Goal: Task Accomplishment & Management: Manage account settings

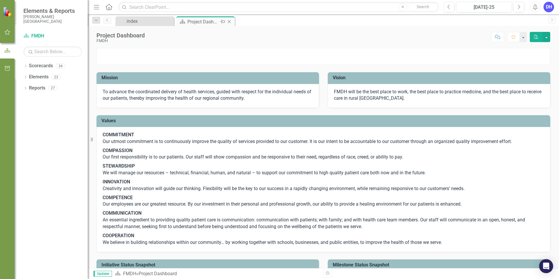
click at [214, 22] on div "Project Dashboard" at bounding box center [203, 21] width 31 height 7
click at [203, 22] on div "Project Dashboard" at bounding box center [203, 21] width 31 height 7
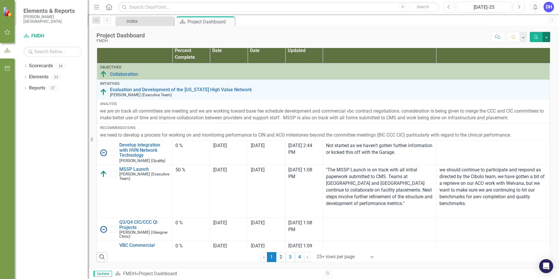
click at [547, 37] on button "button" at bounding box center [547, 37] width 8 height 10
click at [455, 35] on div "Score: N/A Jul-25 Completed Comment Favorite PDF" at bounding box center [349, 37] width 403 height 10
click at [524, 37] on button "button" at bounding box center [524, 37] width 8 height 10
click at [449, 41] on div "Score: N/A Jul-25 Completed Comment Favorite PDF" at bounding box center [349, 37] width 403 height 10
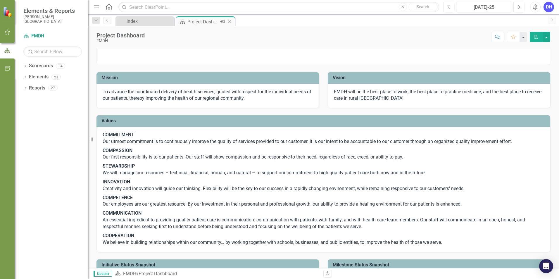
click at [204, 21] on div "Project Dashboard" at bounding box center [203, 21] width 31 height 7
click at [156, 22] on div "index" at bounding box center [146, 21] width 39 height 7
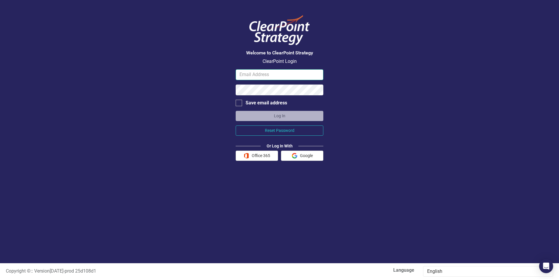
click at [274, 76] on input "email" at bounding box center [280, 74] width 88 height 11
type input "darla.hoffman@fmdh.org"
click at [240, 104] on div at bounding box center [239, 103] width 6 height 6
click at [240, 104] on input "Save email address" at bounding box center [238, 102] width 4 height 4
checkbox input "true"
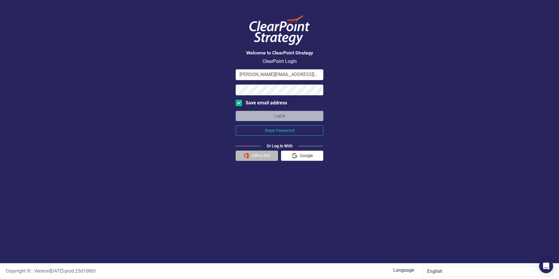
click at [266, 155] on button "Office 365" at bounding box center [257, 156] width 42 height 10
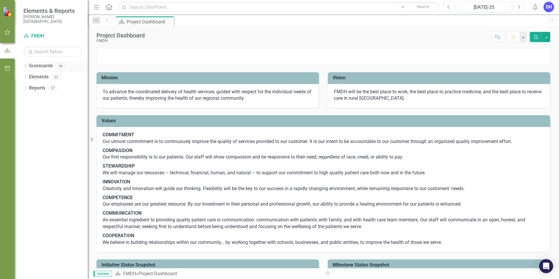
click at [44, 67] on link "Scorecards" at bounding box center [41, 66] width 24 height 7
click at [60, 67] on div "34" at bounding box center [60, 65] width 9 height 5
click at [56, 78] on div "23" at bounding box center [55, 77] width 9 height 5
click at [53, 90] on div "27" at bounding box center [52, 88] width 9 height 5
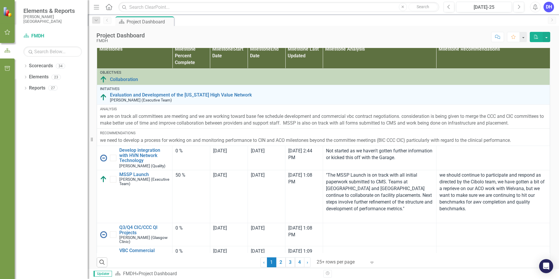
scroll to position [387, 0]
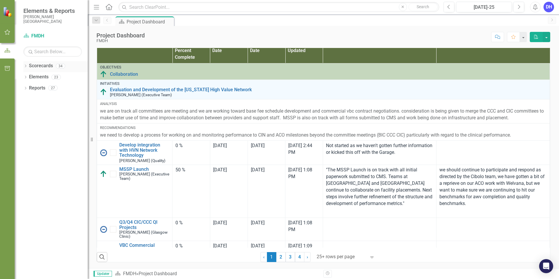
click at [33, 72] on div "Scorecards 34" at bounding box center [58, 66] width 59 height 11
click at [61, 67] on div "34" at bounding box center [60, 65] width 9 height 5
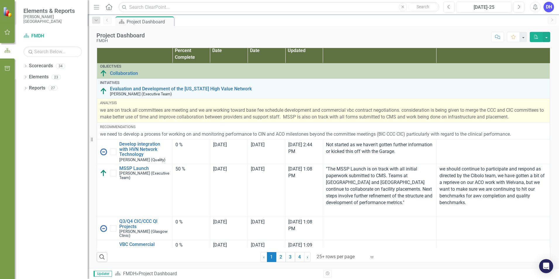
scroll to position [0, 0]
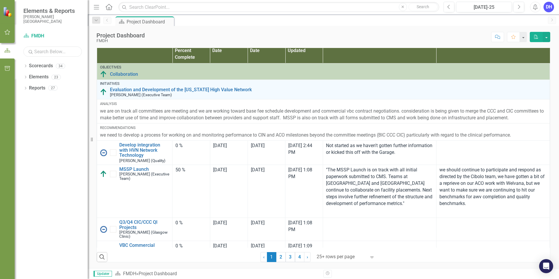
click at [61, 51] on input "text" at bounding box center [52, 52] width 59 height 10
type input "Finance"
click at [60, 63] on div "Scorecards 4" at bounding box center [58, 66] width 59 height 11
click at [47, 90] on div "Reports 0" at bounding box center [58, 88] width 59 height 11
click at [554, 7] on div "DH" at bounding box center [549, 7] width 11 height 11
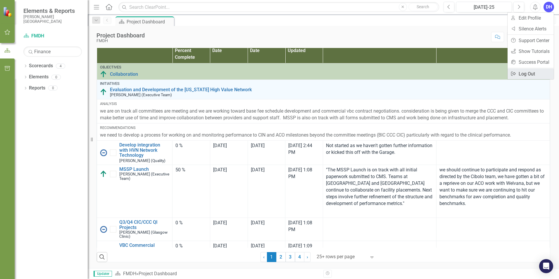
click at [524, 73] on link "Logout Log Out" at bounding box center [531, 73] width 46 height 11
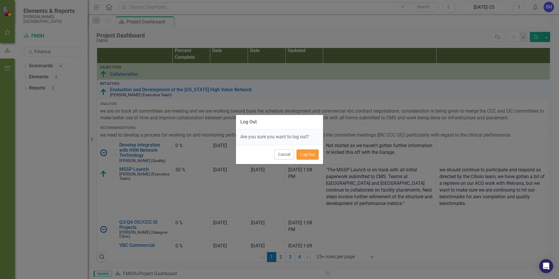
click at [303, 158] on button "Log Out" at bounding box center [308, 155] width 22 height 10
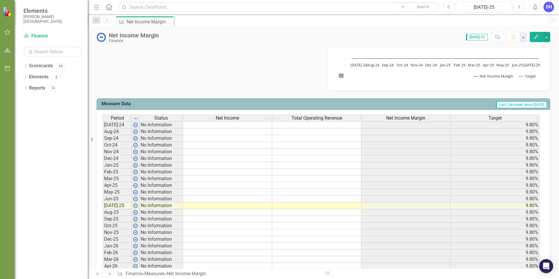
scroll to position [205, 0]
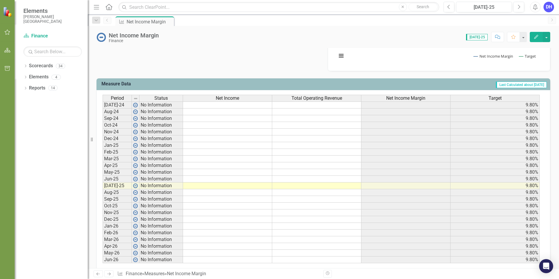
click at [243, 186] on td at bounding box center [227, 186] width 89 height 7
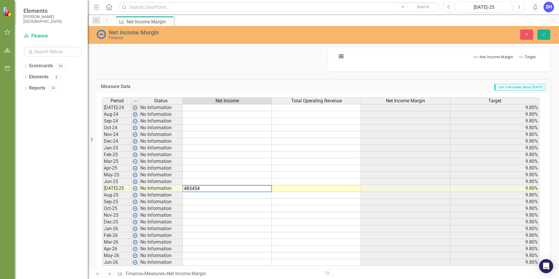
type textarea "483454"
click at [285, 188] on td at bounding box center [316, 188] width 89 height 7
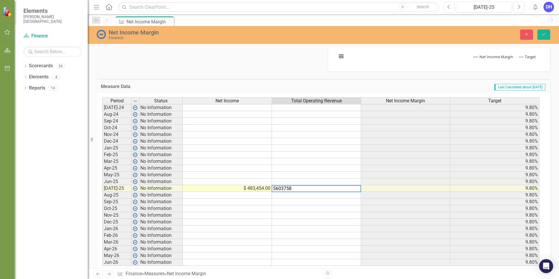
click at [389, 186] on td at bounding box center [405, 188] width 89 height 7
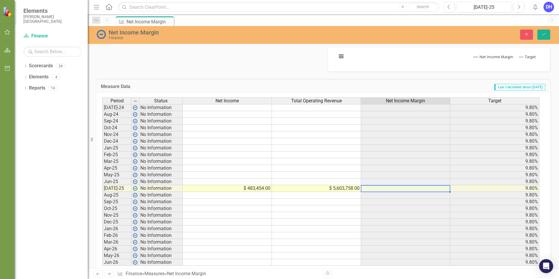
click at [240, 181] on td at bounding box center [227, 181] width 89 height 7
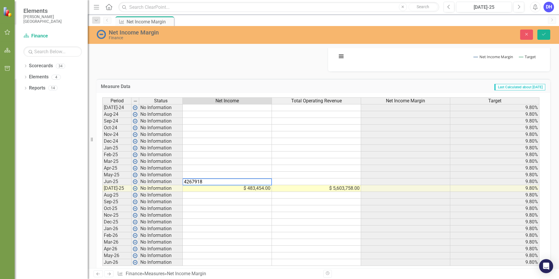
type textarea "4267918"
click at [310, 180] on td at bounding box center [316, 181] width 89 height 7
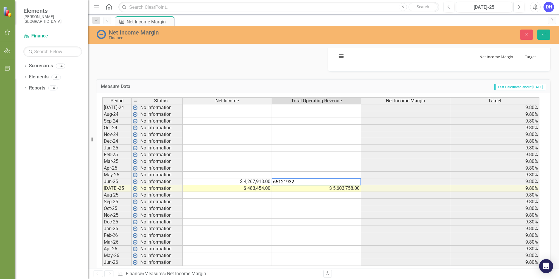
type textarea "65121932"
click at [102, 179] on div "Period Status Net Income Total Operating Revenue Net Income Margin Target Jul-2…" at bounding box center [102, 181] width 0 height 169
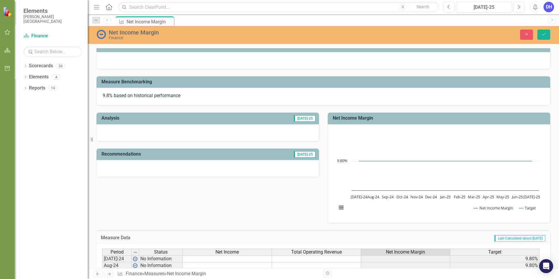
scroll to position [0, 0]
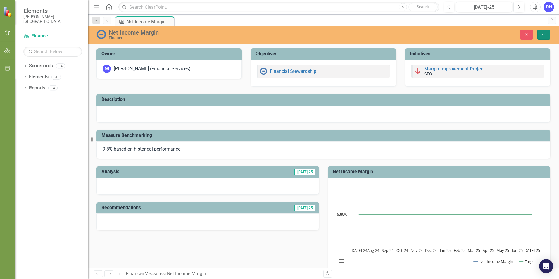
drag, startPoint x: 544, startPoint y: 35, endPoint x: 458, endPoint y: 170, distance: 159.7
click at [544, 35] on icon "Save" at bounding box center [544, 34] width 5 height 4
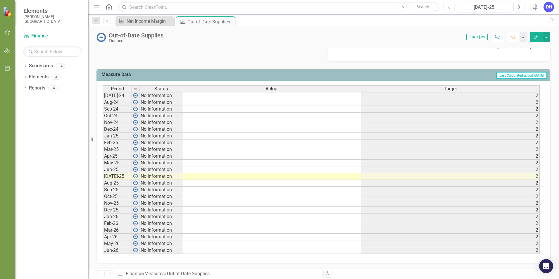
scroll to position [215, 0]
click at [249, 177] on td at bounding box center [272, 176] width 178 height 7
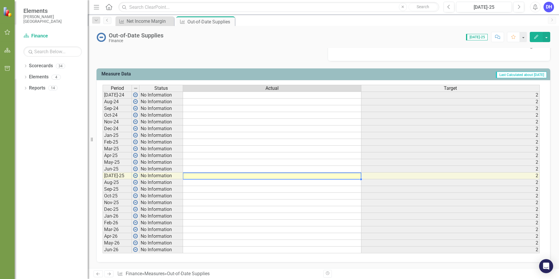
type textarea "5"
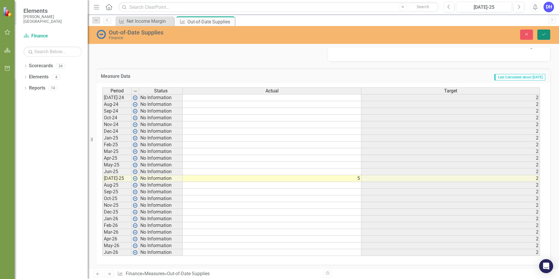
click at [544, 36] on icon "Save" at bounding box center [544, 34] width 5 height 4
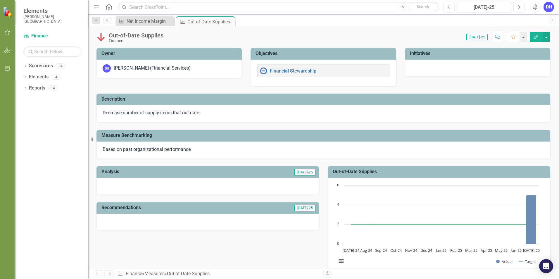
click at [546, 6] on div "DH" at bounding box center [549, 7] width 11 height 11
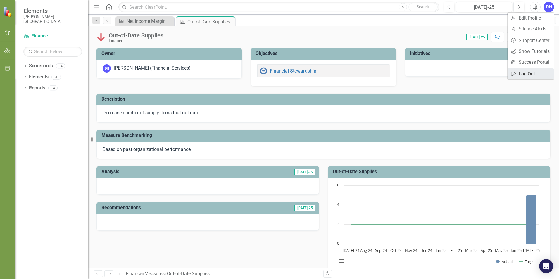
click at [521, 73] on link "Logout Log Out" at bounding box center [531, 73] width 46 height 11
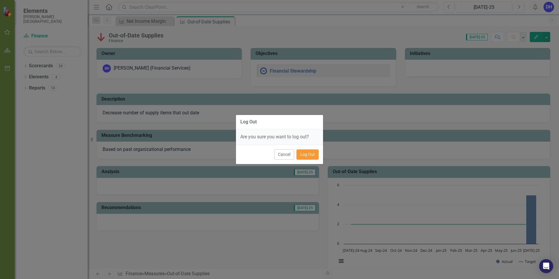
click at [307, 157] on button "Log Out" at bounding box center [308, 155] width 22 height 10
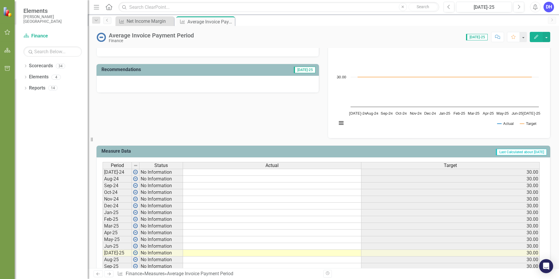
scroll to position [193, 0]
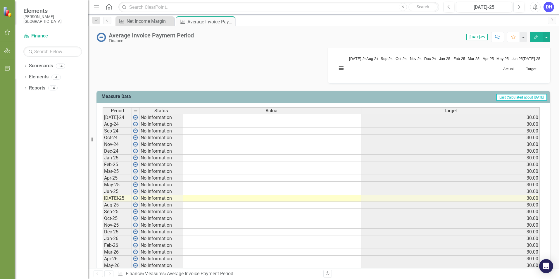
click at [206, 199] on td at bounding box center [272, 198] width 178 height 7
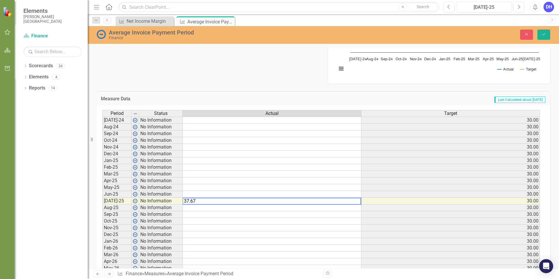
type textarea "37.67"
click at [206, 208] on td at bounding box center [272, 208] width 179 height 7
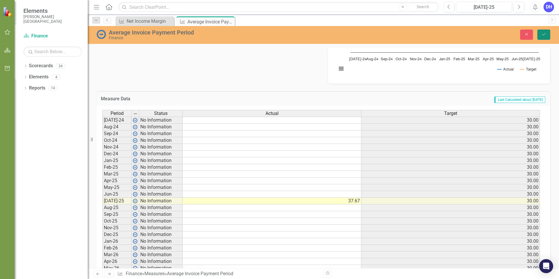
click at [545, 33] on icon "Save" at bounding box center [544, 34] width 5 height 4
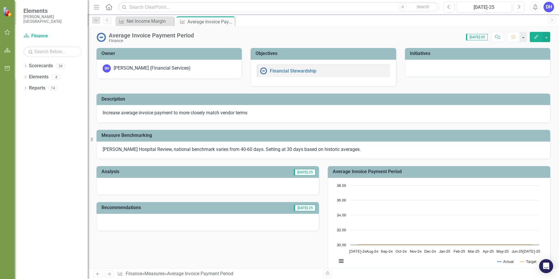
scroll to position [0, 0]
click at [549, 9] on div "DH" at bounding box center [549, 7] width 11 height 11
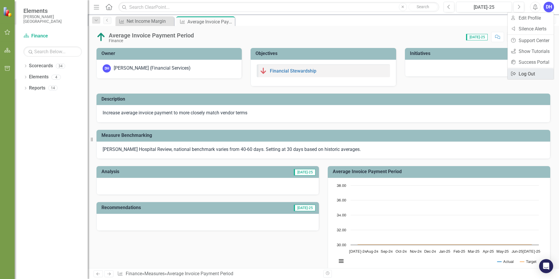
click at [527, 72] on link "Logout Log Out" at bounding box center [531, 73] width 46 height 11
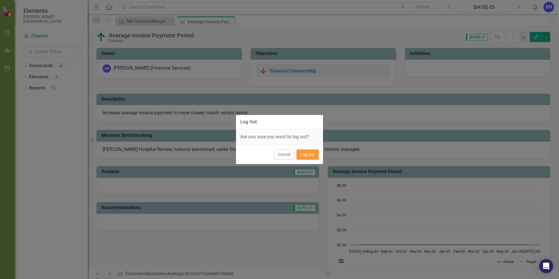
click at [305, 157] on button "Log Out" at bounding box center [308, 155] width 22 height 10
